Goal: Navigation & Orientation: Understand site structure

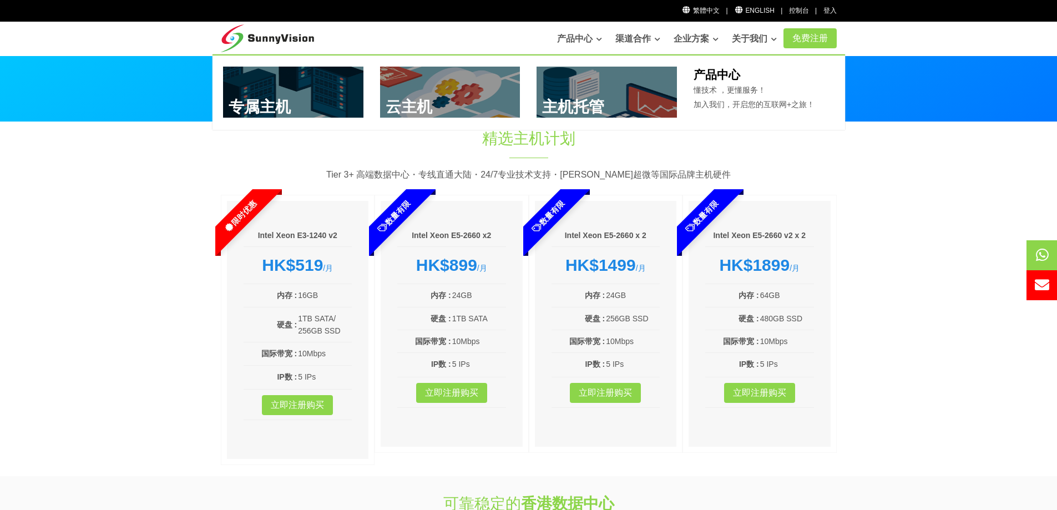
click at [565, 39] on link "产品中心" at bounding box center [579, 39] width 45 height 22
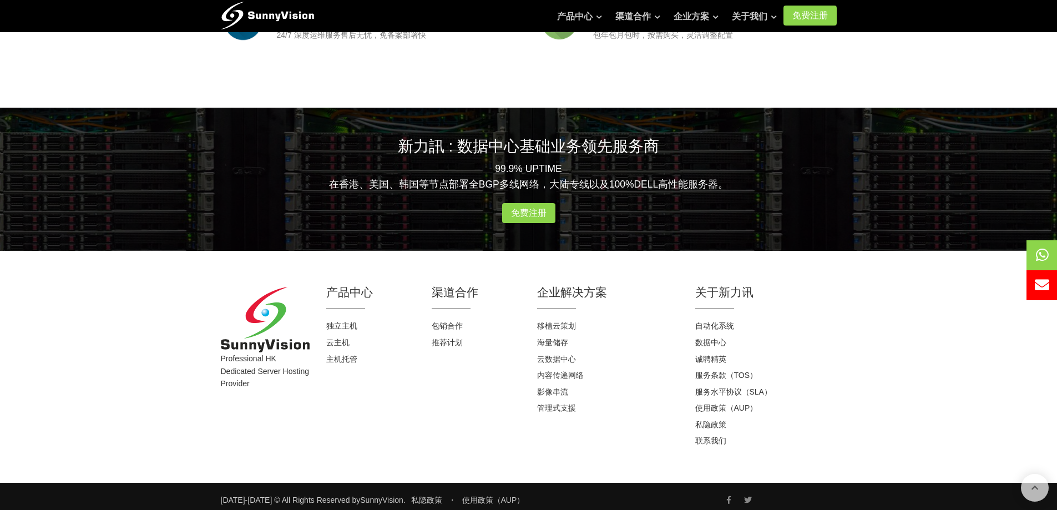
scroll to position [1409, 0]
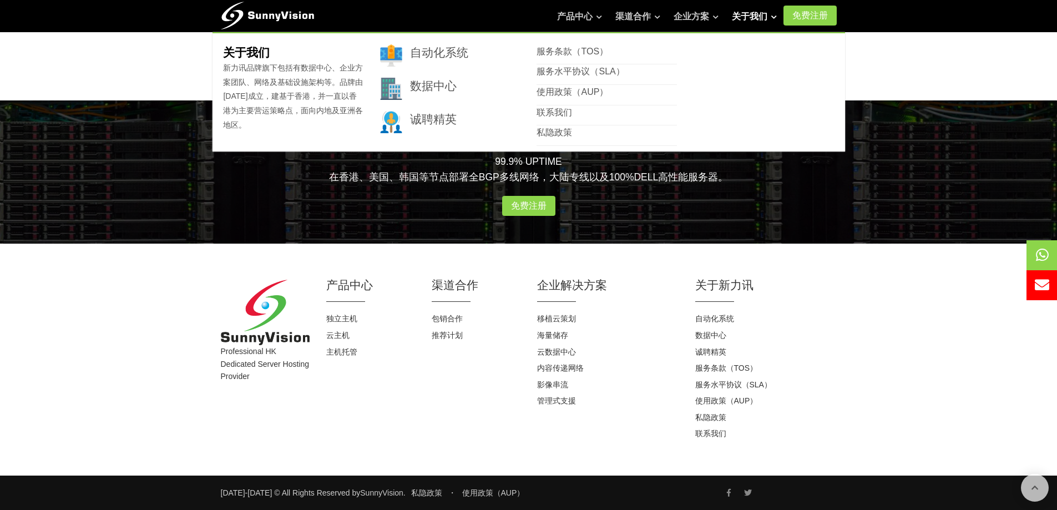
click at [746, 16] on link "关于我们" at bounding box center [754, 17] width 45 height 22
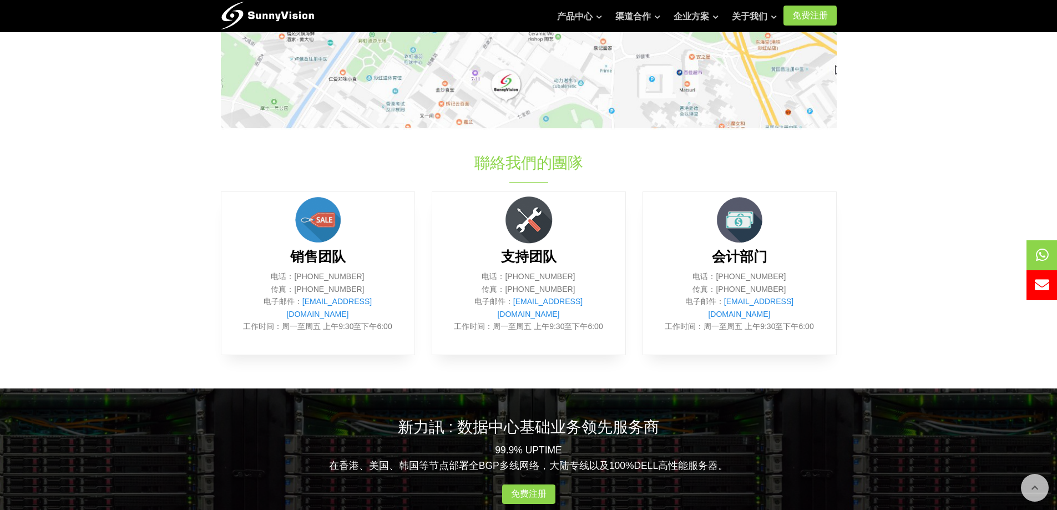
scroll to position [356, 0]
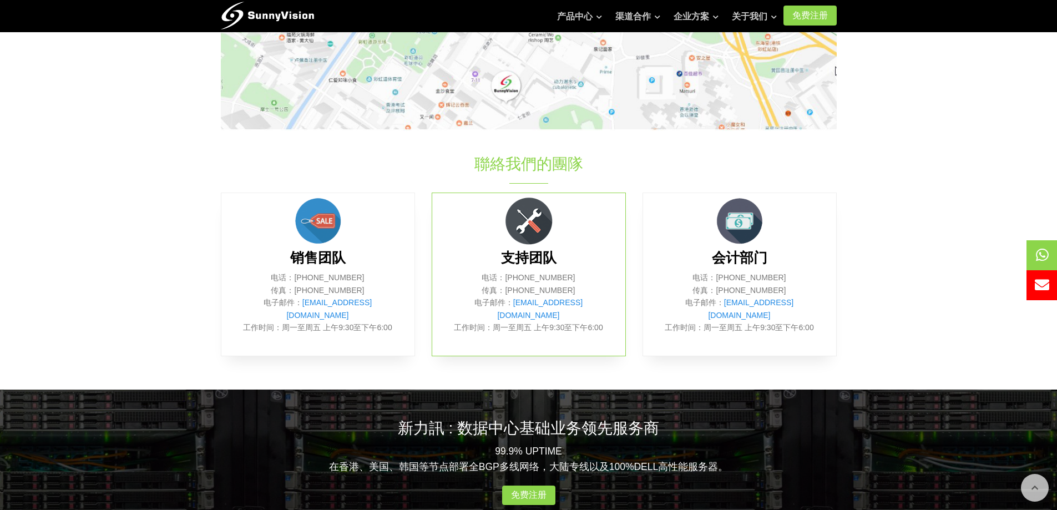
click at [523, 223] on img at bounding box center [529, 221] width 56 height 56
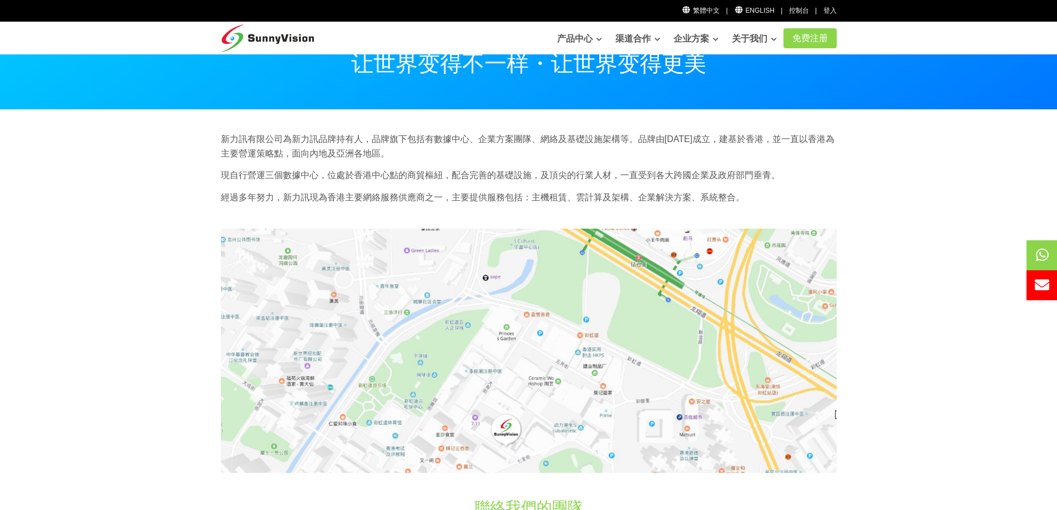
scroll to position [0, 0]
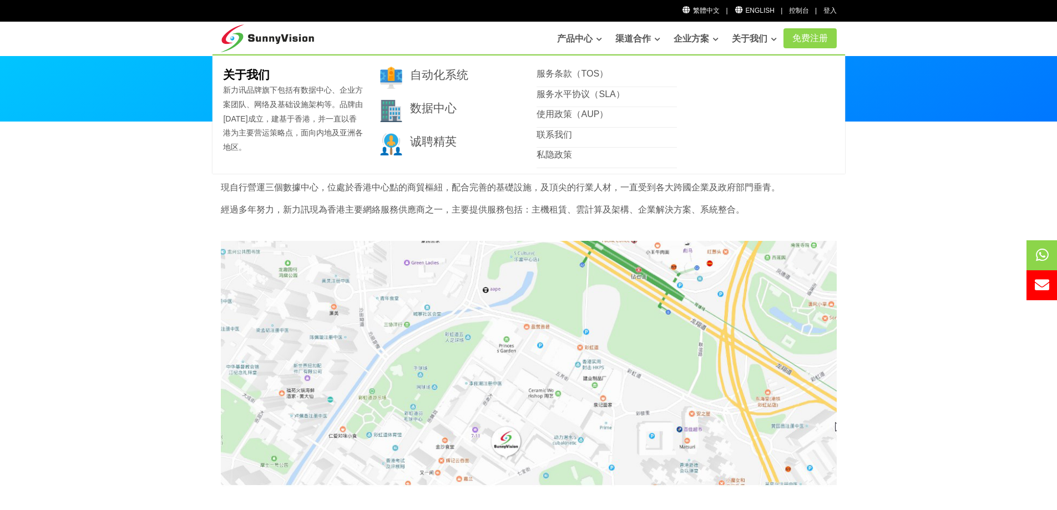
click at [747, 38] on link "关于我们" at bounding box center [754, 39] width 45 height 22
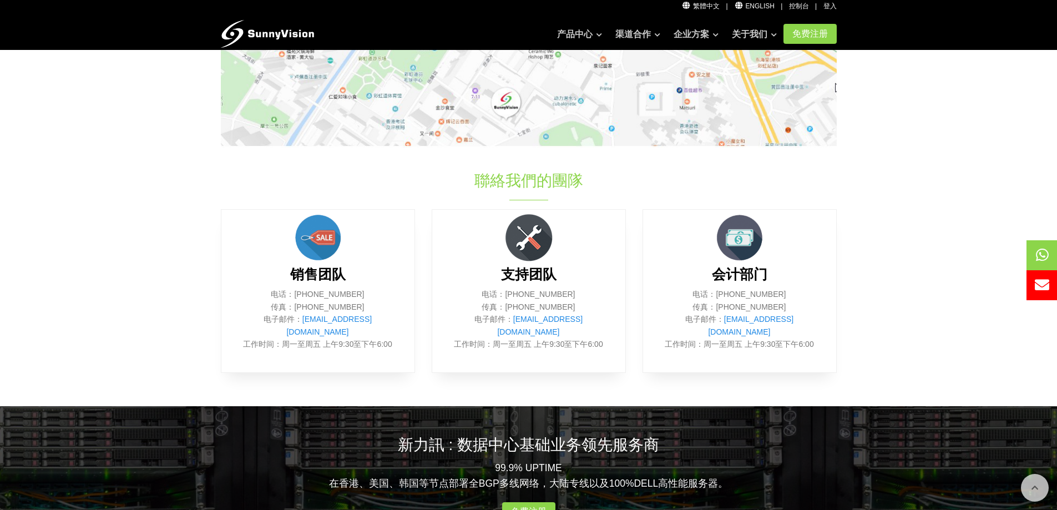
scroll to position [389, 0]
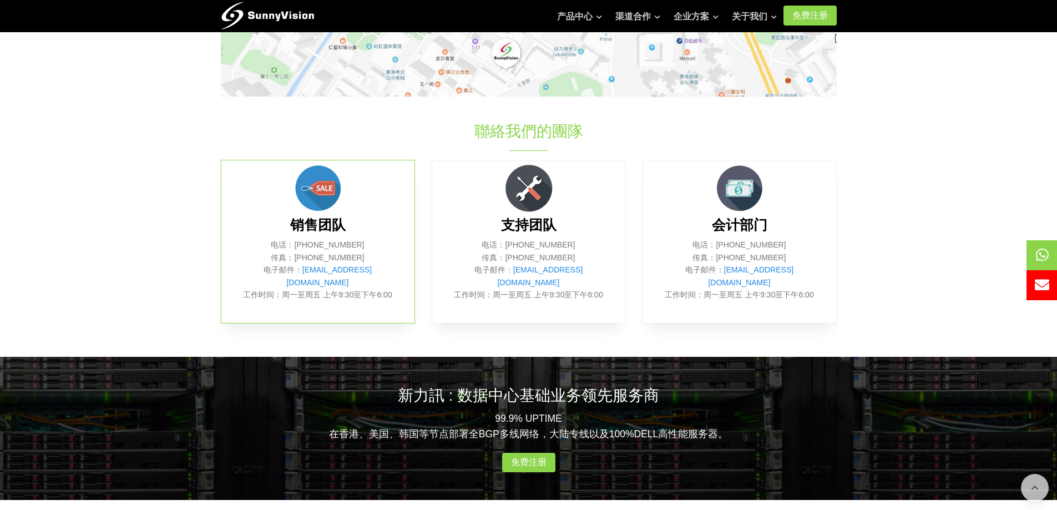
click at [330, 186] on img at bounding box center [318, 188] width 56 height 56
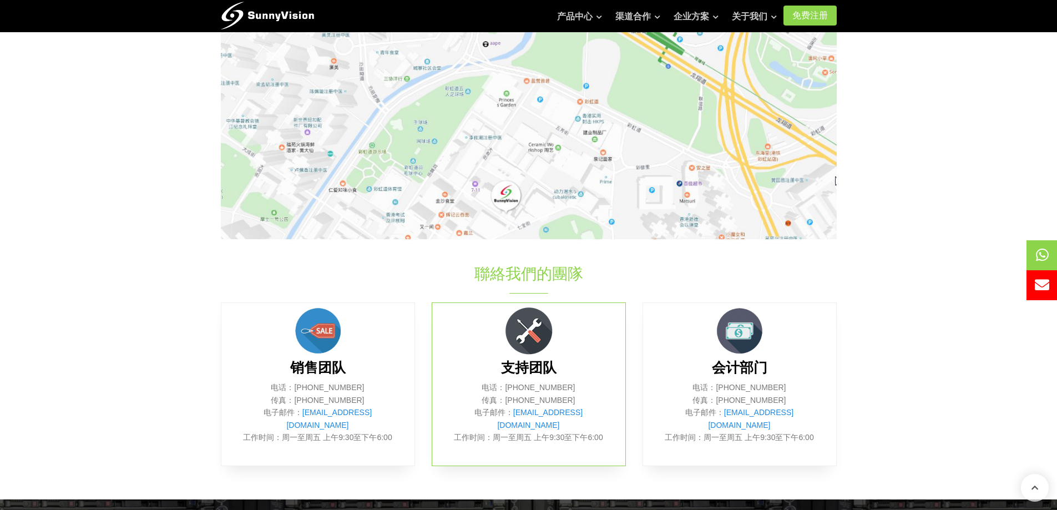
scroll to position [245, 0]
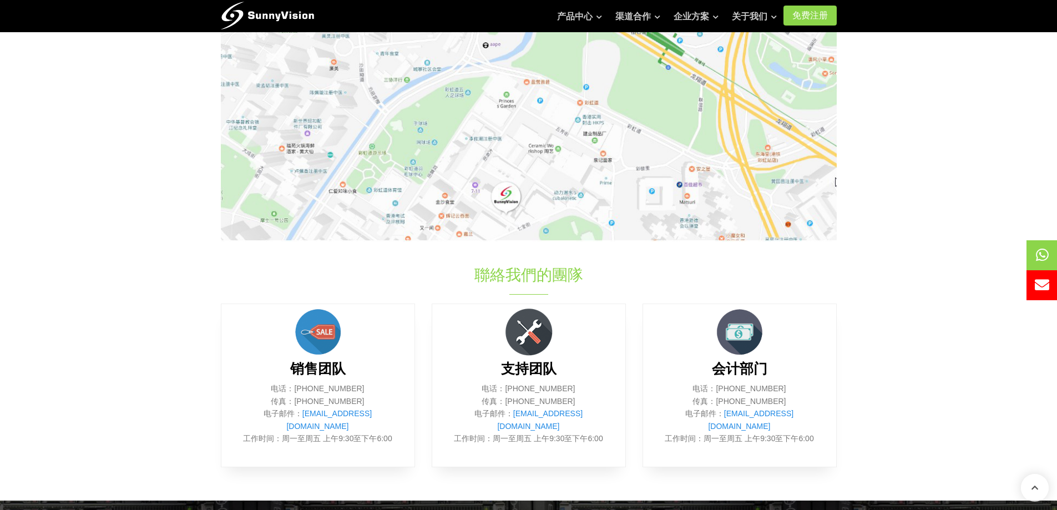
click at [538, 275] on h1 "聯絡我們的團隊" at bounding box center [529, 275] width 370 height 22
click at [532, 313] on img at bounding box center [529, 332] width 56 height 56
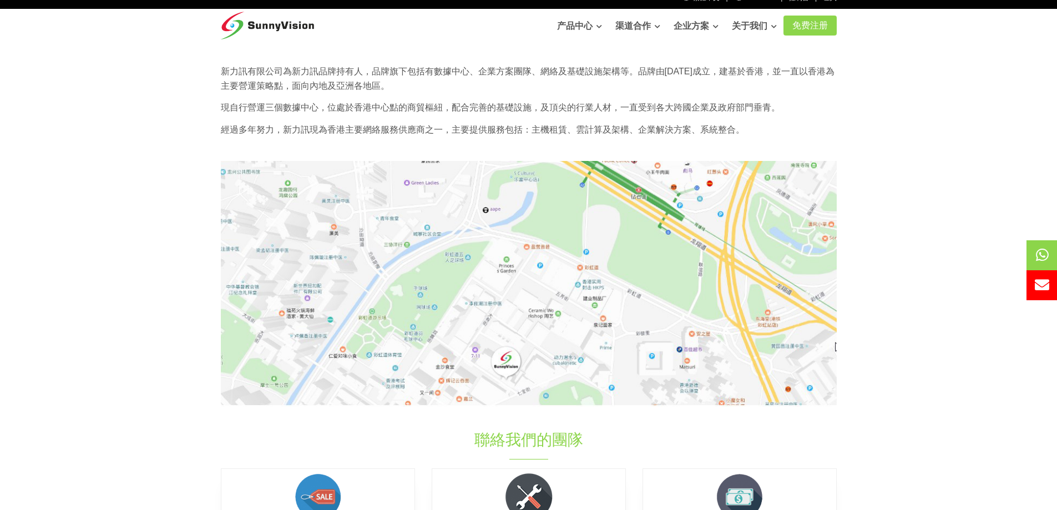
scroll to position [0, 0]
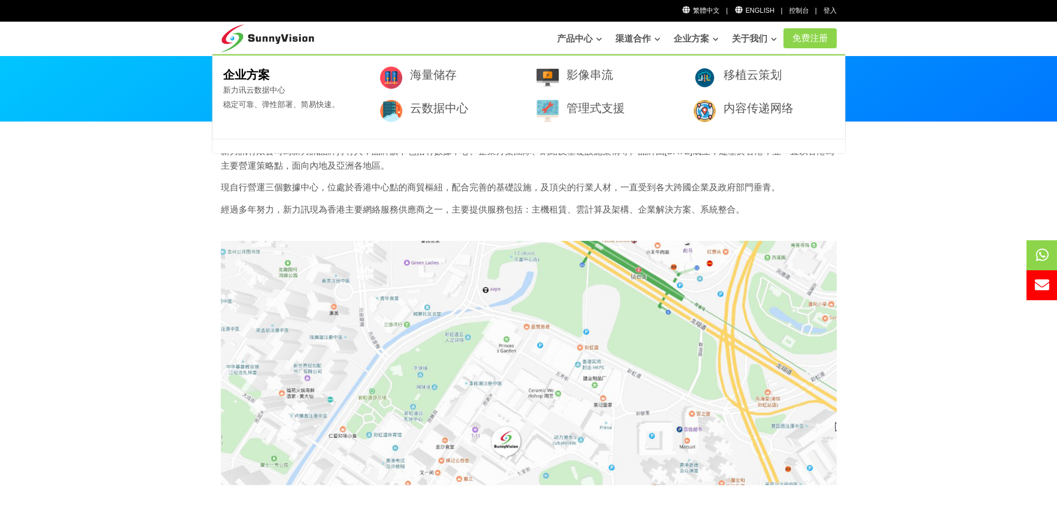
click at [686, 38] on link "企业方案" at bounding box center [696, 39] width 45 height 22
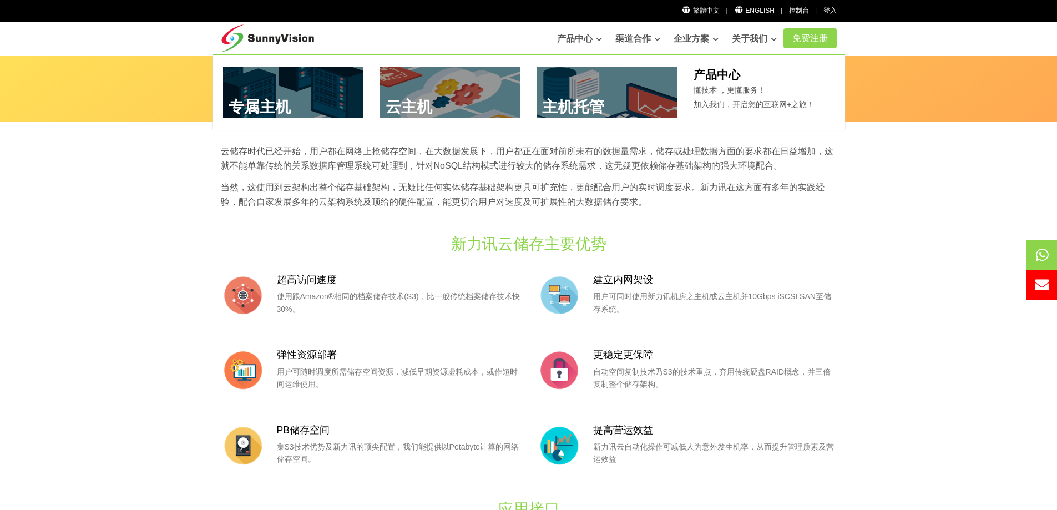
click at [557, 36] on link "产品中心" at bounding box center [579, 39] width 45 height 22
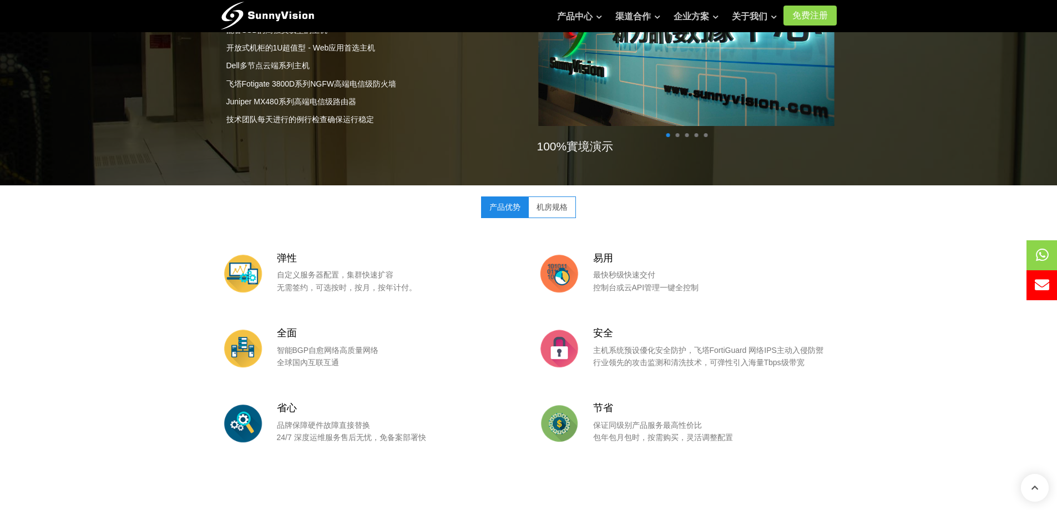
scroll to position [1055, 0]
